Goal: Transaction & Acquisition: Purchase product/service

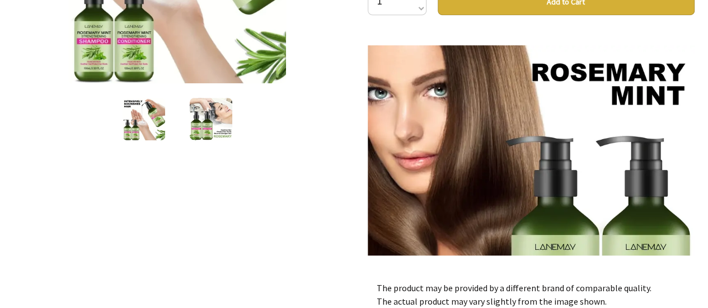
scroll to position [112, 0]
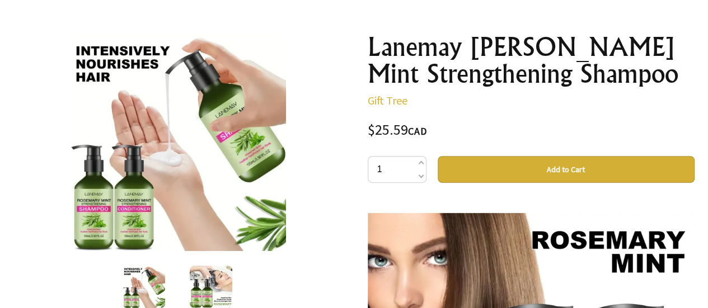
click at [579, 169] on button "Add to Cart" at bounding box center [566, 169] width 257 height 27
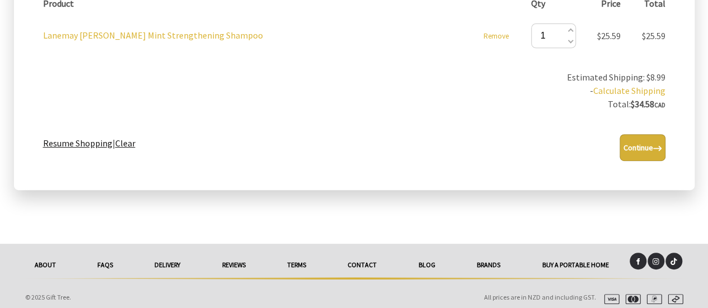
scroll to position [224, 0]
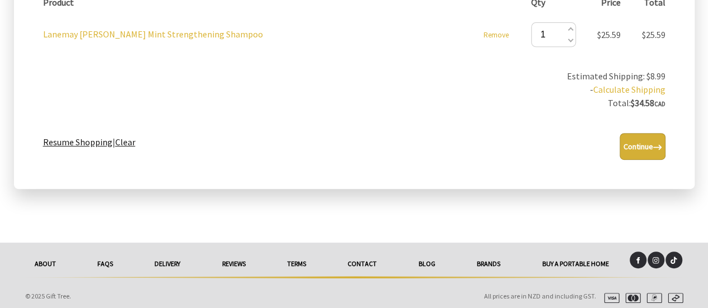
click at [647, 150] on button "Continue" at bounding box center [643, 146] width 46 height 27
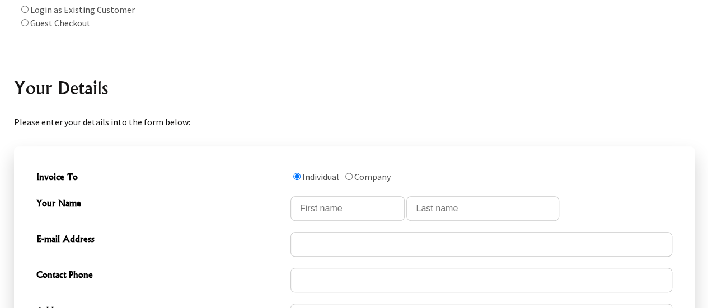
scroll to position [168, 0]
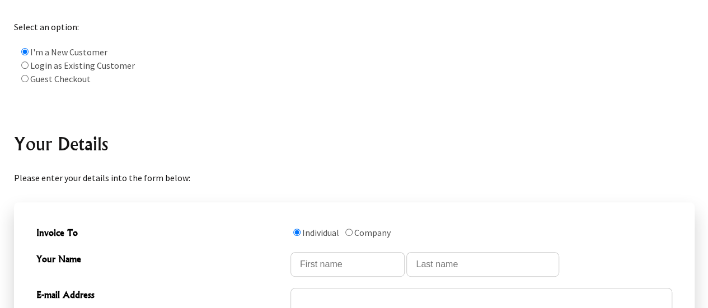
click at [24, 78] on input "radio" at bounding box center [24, 78] width 7 height 7
radio input "true"
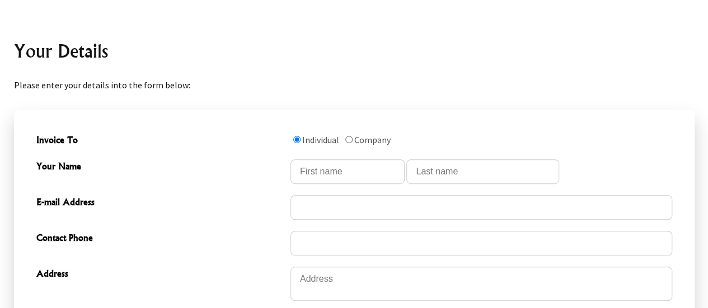
scroll to position [237, 0]
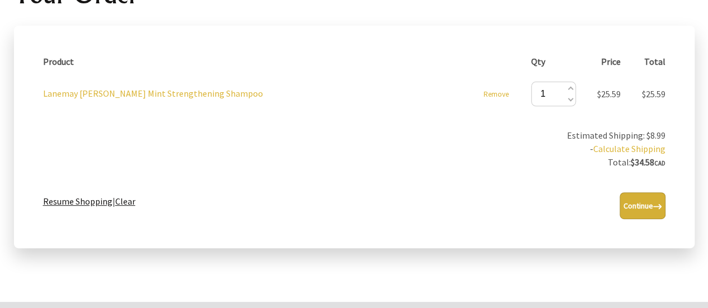
scroll to position [227, 0]
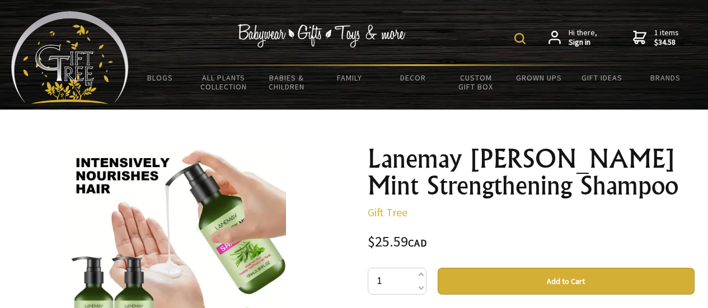
scroll to position [112, 0]
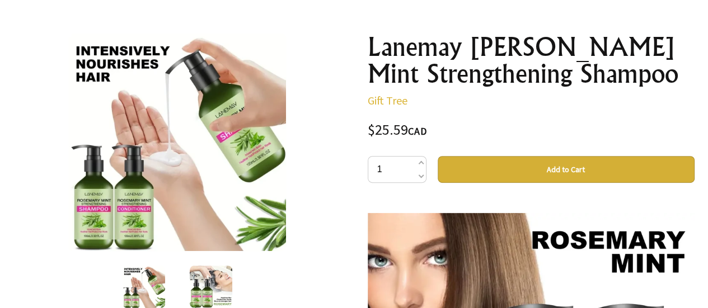
click at [380, 100] on link "Gift Tree" at bounding box center [388, 100] width 40 height 14
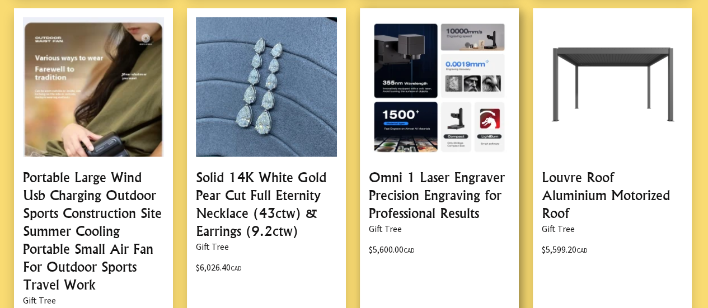
scroll to position [896, 0]
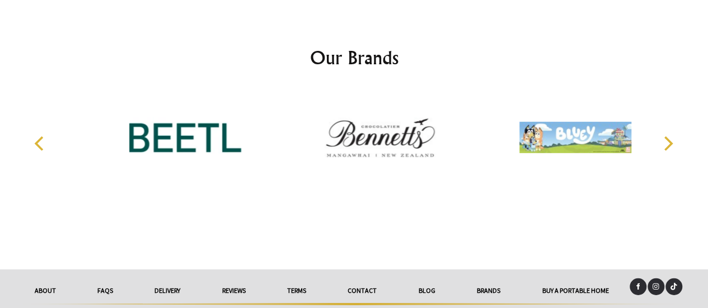
scroll to position [1583, 0]
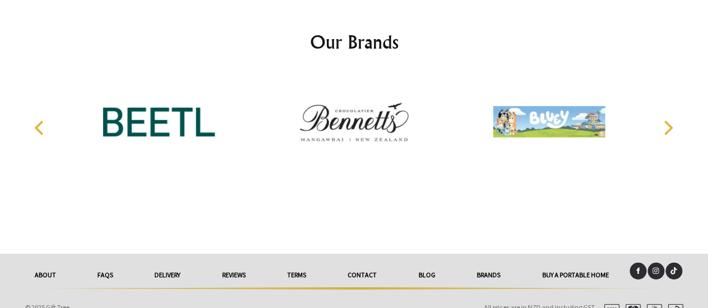
click at [668, 121] on icon "Next" at bounding box center [668, 128] width 9 height 15
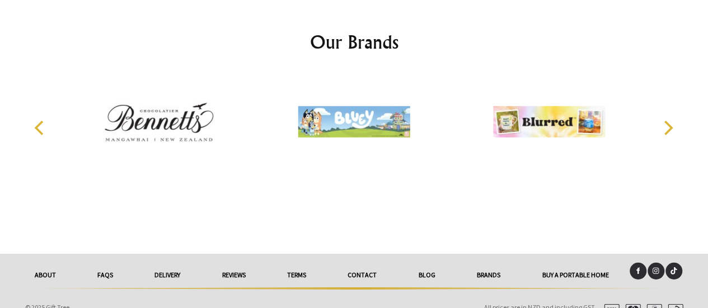
click at [102, 263] on link "FAQs" at bounding box center [105, 275] width 57 height 25
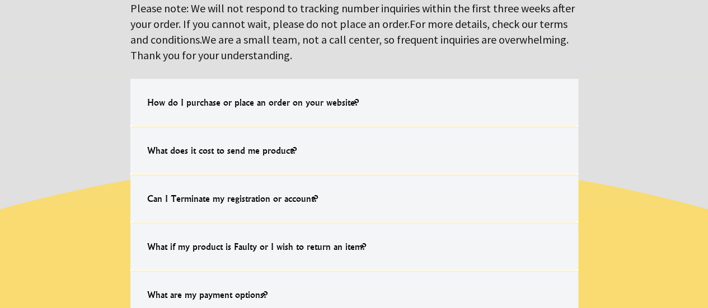
scroll to position [504, 0]
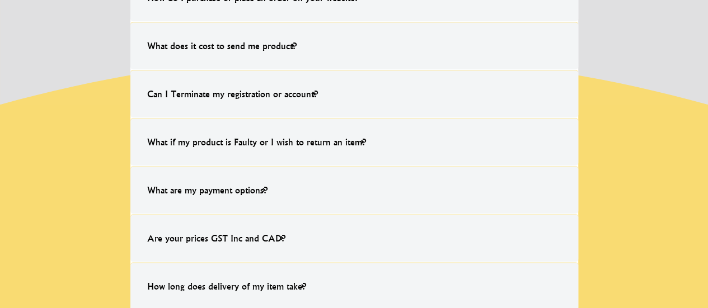
click at [253, 189] on h4 "What are my payment options?" at bounding box center [207, 190] width 143 height 36
click at [0, 0] on input "What are my payment options? Our payment options are Visa & Mastercard or After…" at bounding box center [0, 0] width 0 height 0
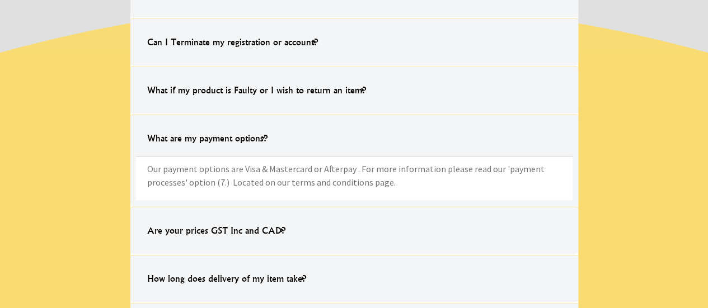
scroll to position [672, 0]
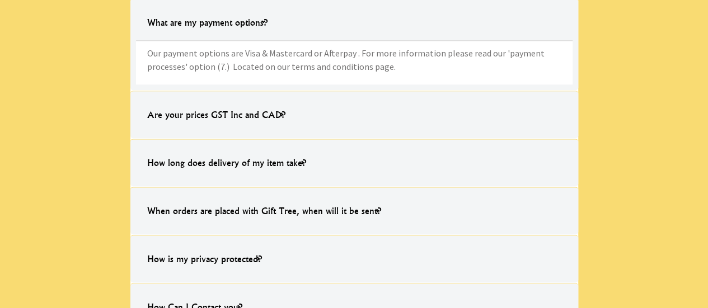
click at [266, 165] on h4 "How long does delivery of my item take?" at bounding box center [226, 163] width 181 height 36
click at [0, 0] on input "How long does delivery of my item take? Once the product has been sent from our…" at bounding box center [0, 0] width 0 height 0
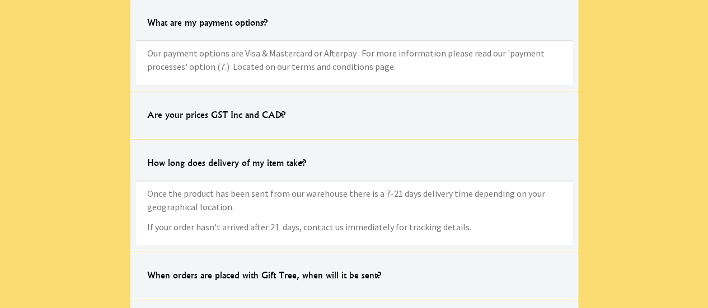
click at [266, 165] on h4 "How long does delivery of my item take?" at bounding box center [226, 163] width 181 height 36
click at [0, 0] on input "How long does delivery of my item take? Once the product has been sent from our…" at bounding box center [0, 0] width 0 height 0
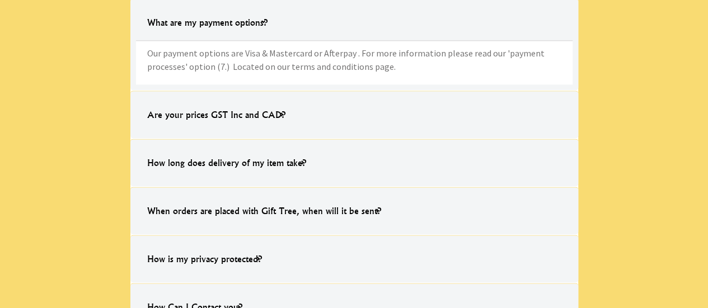
click at [267, 165] on h4 "How long does delivery of my item take?" at bounding box center [226, 163] width 181 height 36
click at [0, 0] on input "How long does delivery of my item take? Once the product has been sent from our…" at bounding box center [0, 0] width 0 height 0
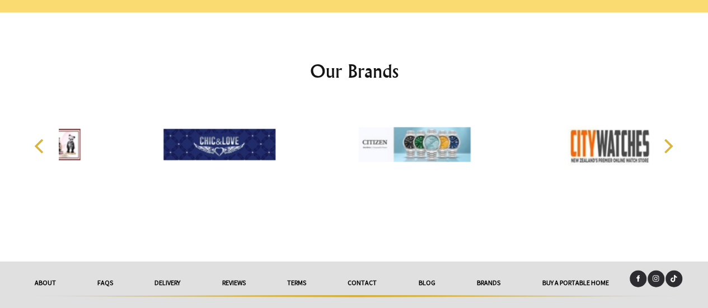
scroll to position [1111, 0]
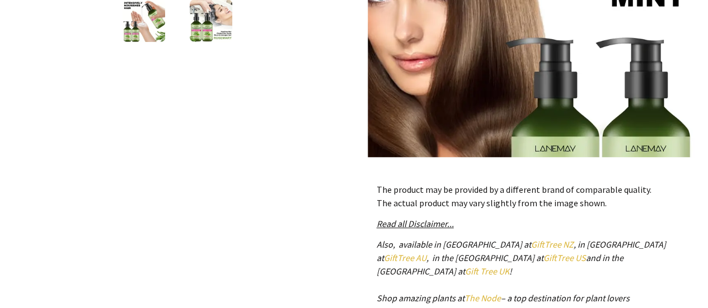
scroll to position [408, 0]
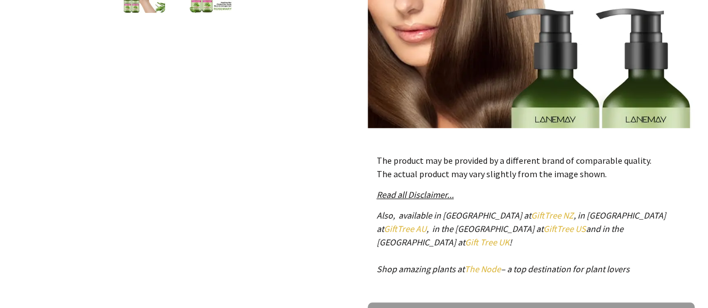
click at [436, 194] on em "Read all Disclaimer..." at bounding box center [415, 194] width 77 height 11
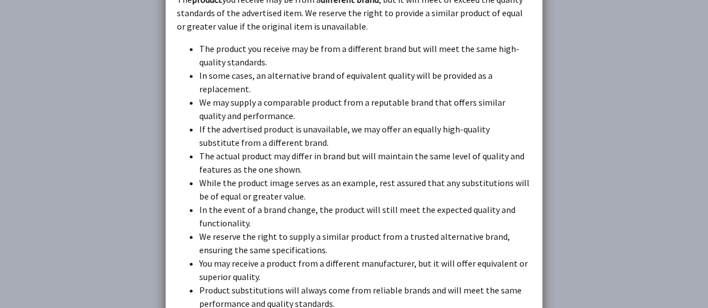
scroll to position [2591, 0]
